Goal: Task Accomplishment & Management: Complete application form

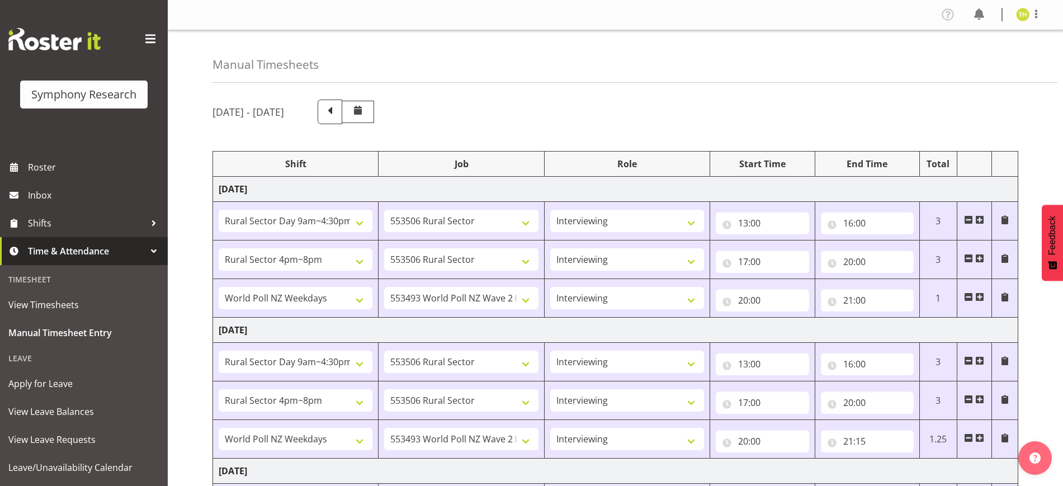
select select "81561"
select select "10587"
select select "47"
select select "81298"
select select "10587"
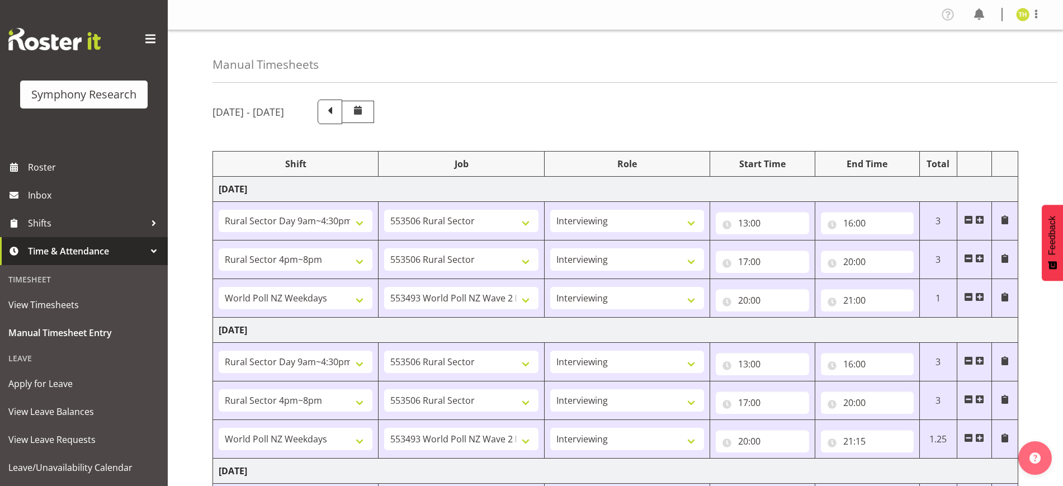
select select "47"
select select "41604"
select select "10527"
select select "47"
select select "81561"
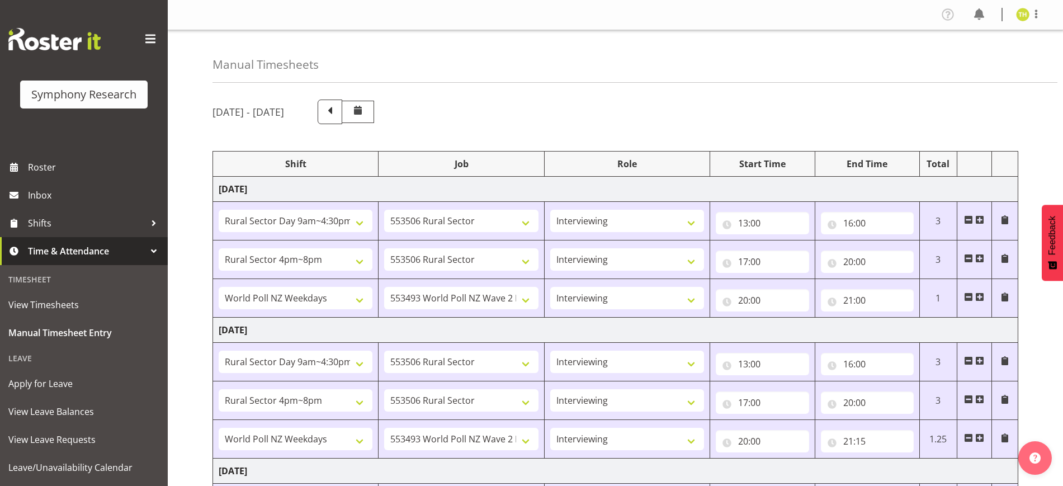
select select "10587"
select select "47"
select select "81298"
select select "10587"
select select "47"
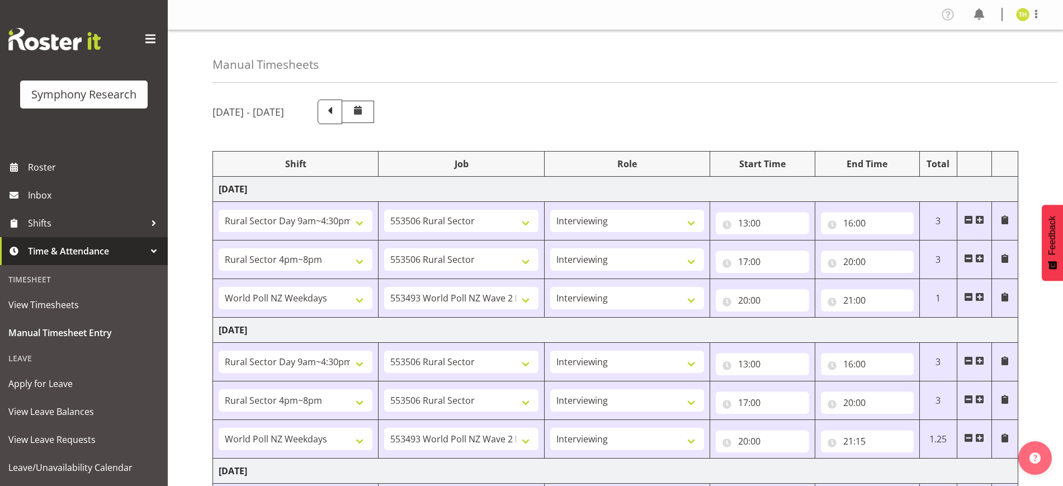
select select "41604"
select select "10527"
select select "47"
select select "81561"
select select "10587"
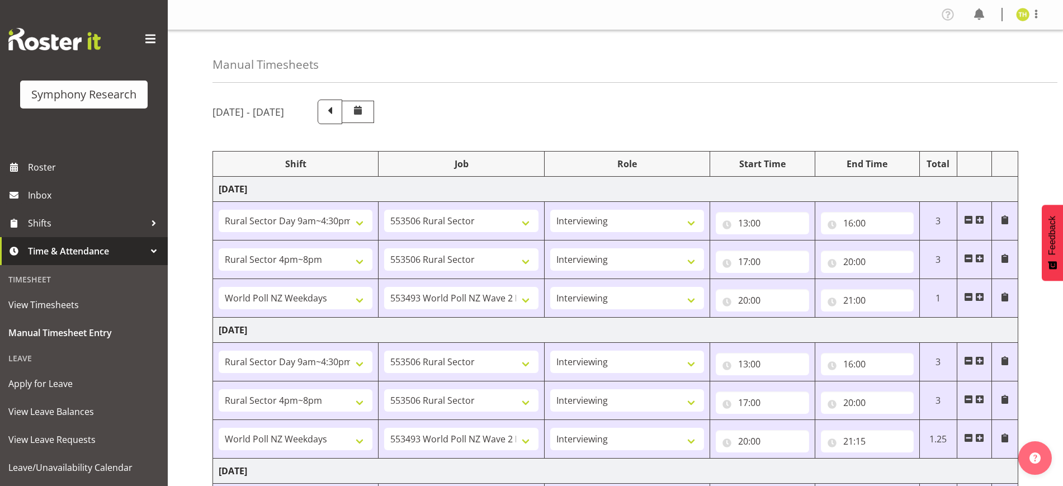
select select "47"
select select "103"
select select "10499"
select select "81298"
select select "10587"
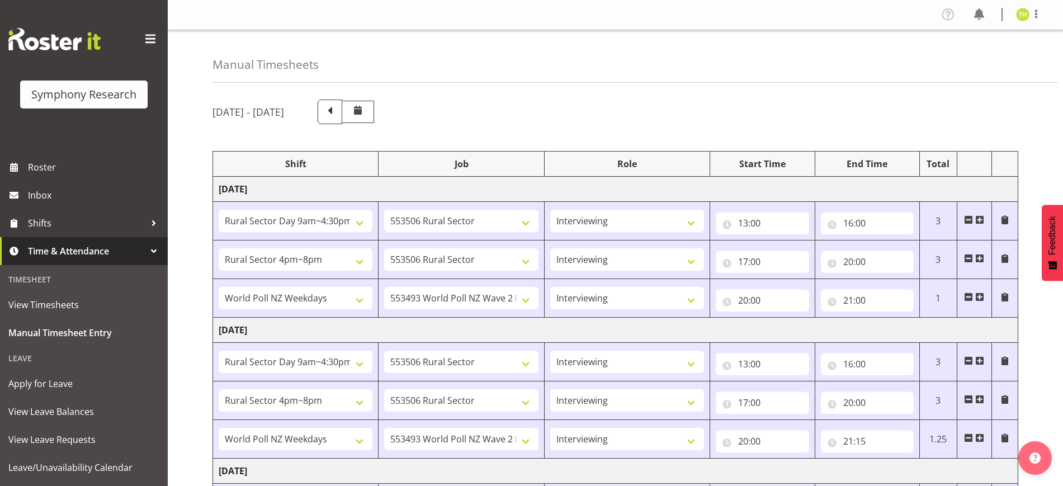
select select "47"
select select "56692"
select select "10499"
select select "47"
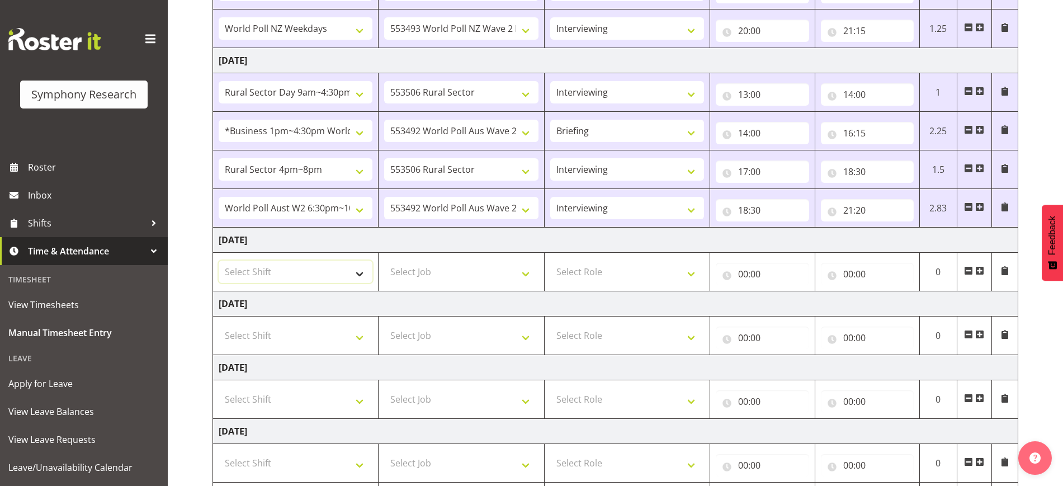
drag, startPoint x: 0, startPoint y: 0, endPoint x: 351, endPoint y: 271, distance: 443.7
click at [351, 271] on select "Select Shift !!Weekend Residential (Roster IT Shift Label) *Business 9/10am ~ 4…" at bounding box center [296, 272] width 154 height 22
select select "81561"
click at [219, 261] on select "Select Shift !!Weekend Residential (Roster IT Shift Label) *Business 9/10am ~ 4…" at bounding box center [296, 272] width 154 height 22
click at [427, 273] on select "Select Job 550060 IF Admin 553492 World Poll Aus Wave 2 Main 2025 553493 World …" at bounding box center [461, 272] width 154 height 22
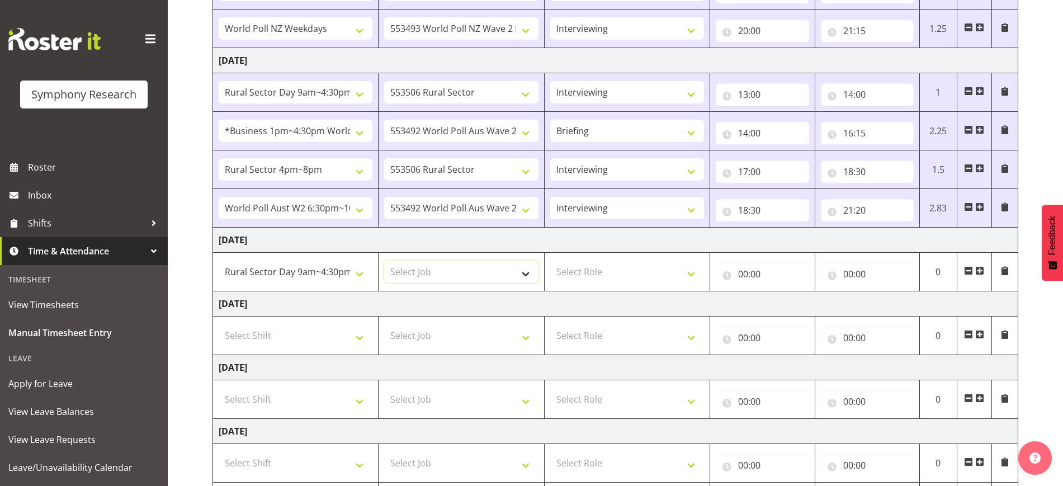
select select "10587"
click at [384, 261] on select "Select Job 550060 IF Admin 553492 World Poll Aus Wave 2 Main 2025 553493 World …" at bounding box center [461, 272] width 154 height 22
click at [634, 264] on select "Select Role Briefing Interviewing" at bounding box center [627, 272] width 154 height 22
select select "47"
click at [550, 261] on select "Select Role Briefing Interviewing" at bounding box center [627, 272] width 154 height 22
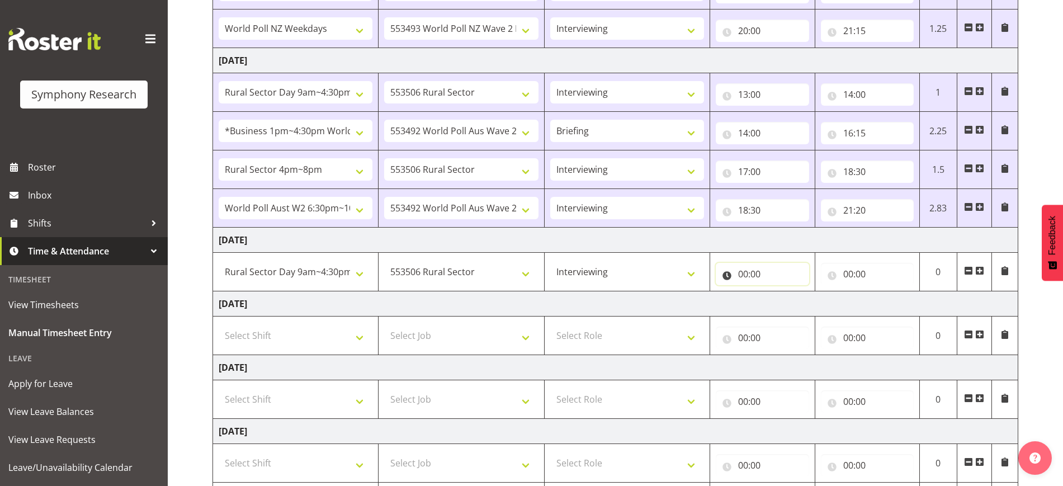
click at [754, 280] on input "00:00" at bounding box center [762, 274] width 93 height 22
click at [804, 304] on span ":" at bounding box center [806, 306] width 4 height 28
click at [792, 303] on select "00 01 02 03 04 05 06 07 08 09 10 11 12 13 14 15 16 17 18 19 20 21 22 23" at bounding box center [791, 303] width 25 height 22
select select "13"
click at [779, 292] on select "00 01 02 03 04 05 06 07 08 09 10 11 12 13 14 15 16 17 18 19 20 21 22 23" at bounding box center [791, 303] width 25 height 22
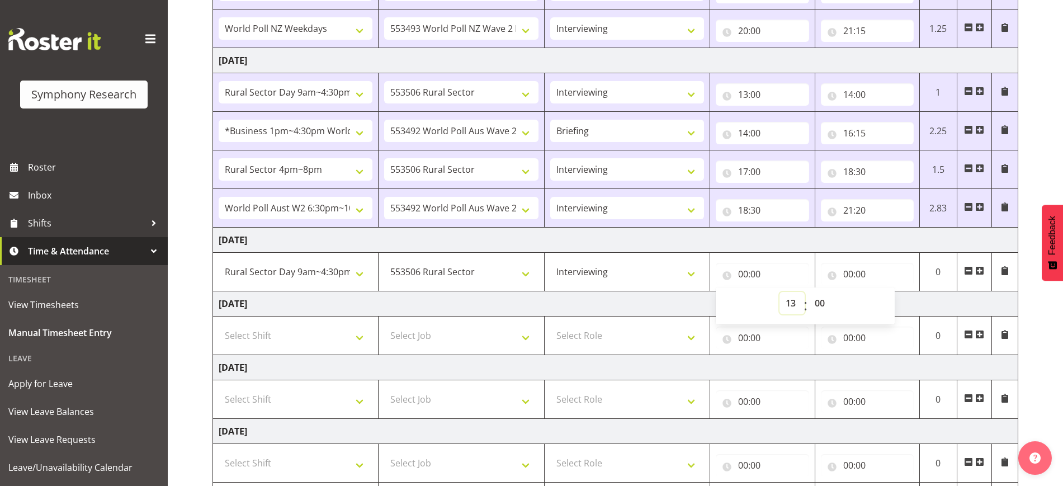
type input "13:00"
click at [846, 276] on input "00:00" at bounding box center [867, 274] width 93 height 22
click at [889, 301] on select "00 01 02 03 04 05 06 07 08 09 10 11 12 13 14 15 16 17 18 19 20 21 22 23" at bounding box center [897, 303] width 25 height 22
select select "16"
click at [885, 292] on select "00 01 02 03 04 05 06 07 08 09 10 11 12 13 14 15 16 17 18 19 20 21 22 23" at bounding box center [897, 303] width 25 height 22
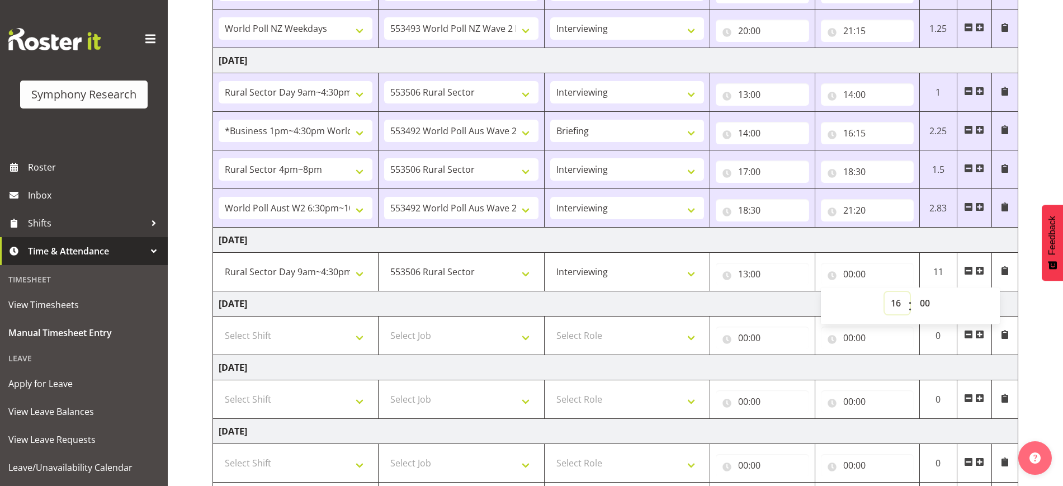
type input "16:00"
click at [885, 230] on td "[DATE]" at bounding box center [615, 240] width 805 height 25
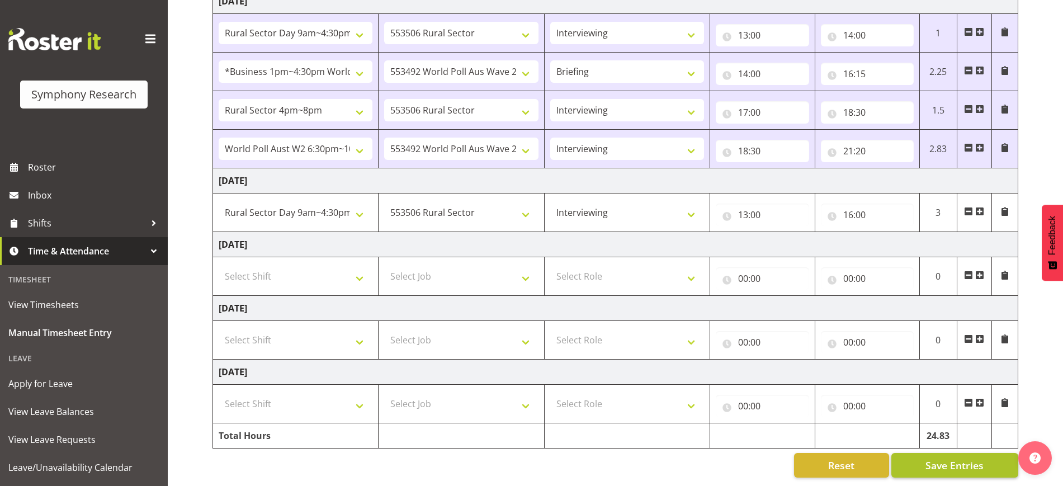
scroll to position [480, 0]
click at [946, 461] on span "Save Entries" at bounding box center [954, 465] width 58 height 15
